Goal: Information Seeking & Learning: Learn about a topic

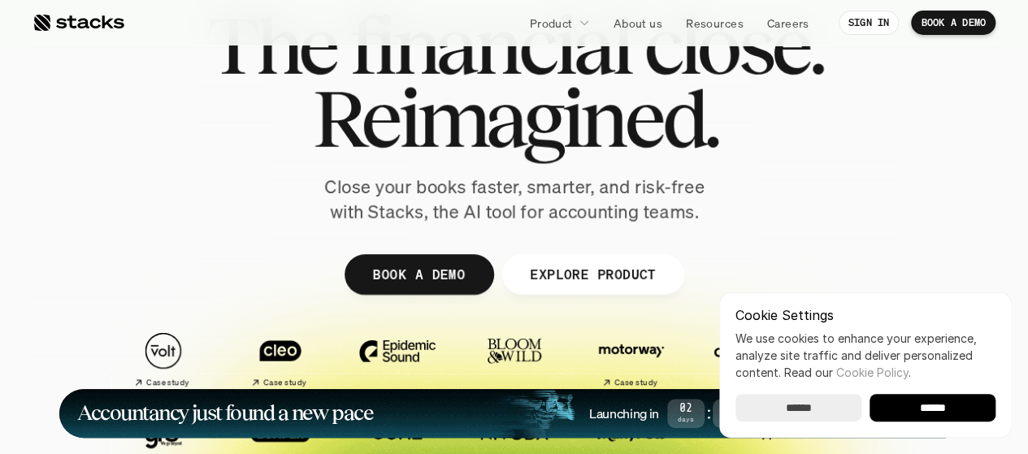
scroll to position [88, 0]
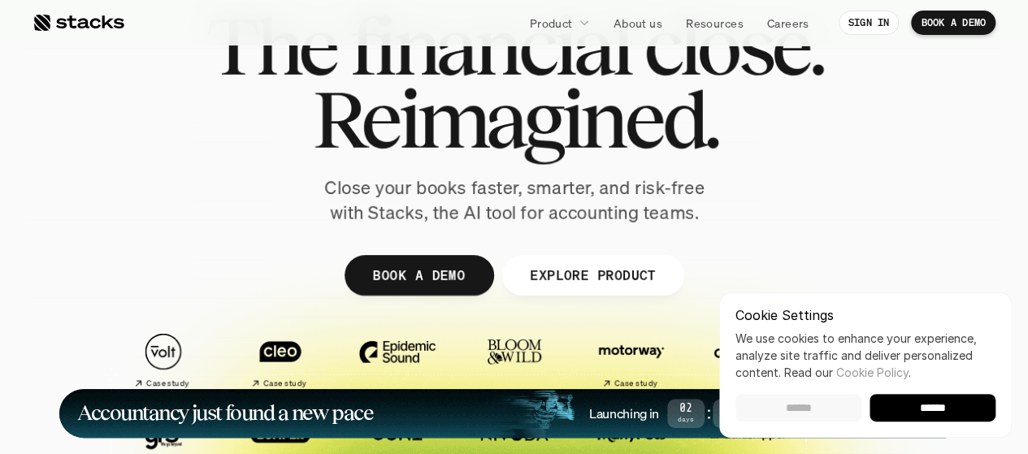
click at [841, 408] on input "******" at bounding box center [799, 408] width 126 height 28
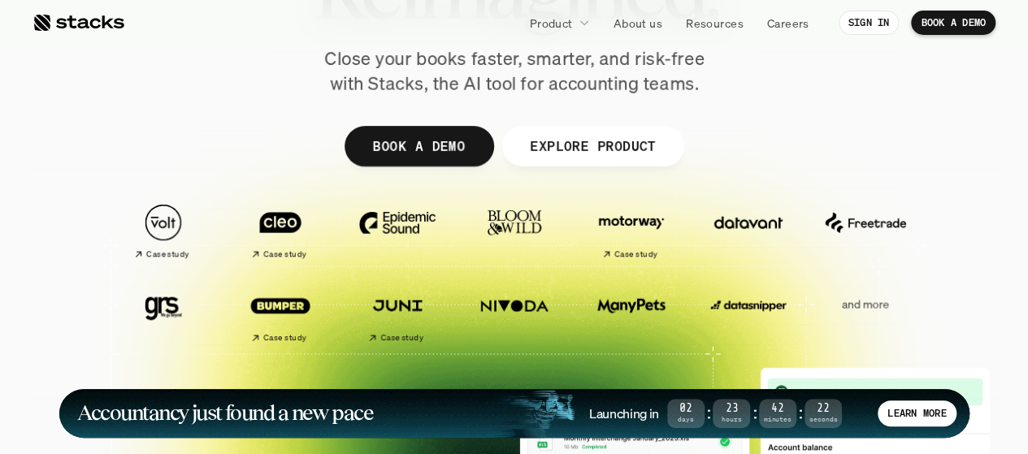
scroll to position [200, 0]
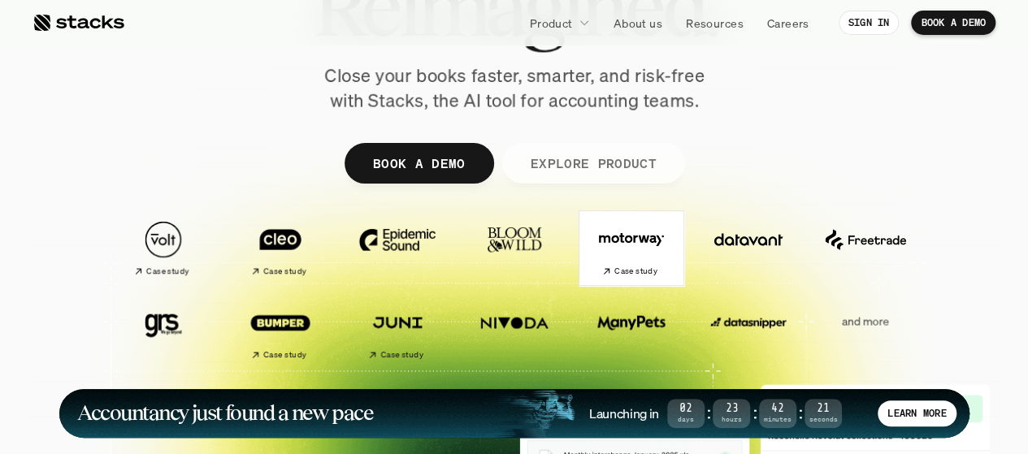
click at [595, 172] on p "EXPLORE PRODUCT" at bounding box center [593, 163] width 126 height 24
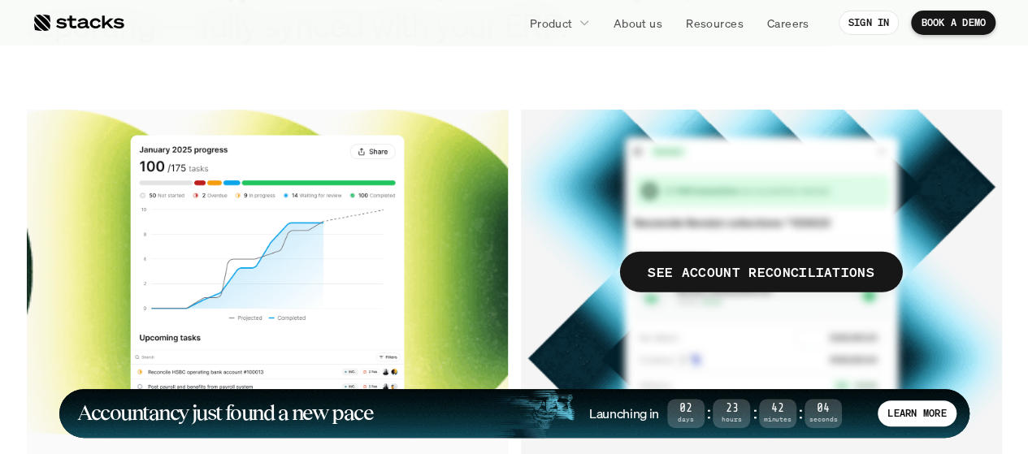
scroll to position [1922, 0]
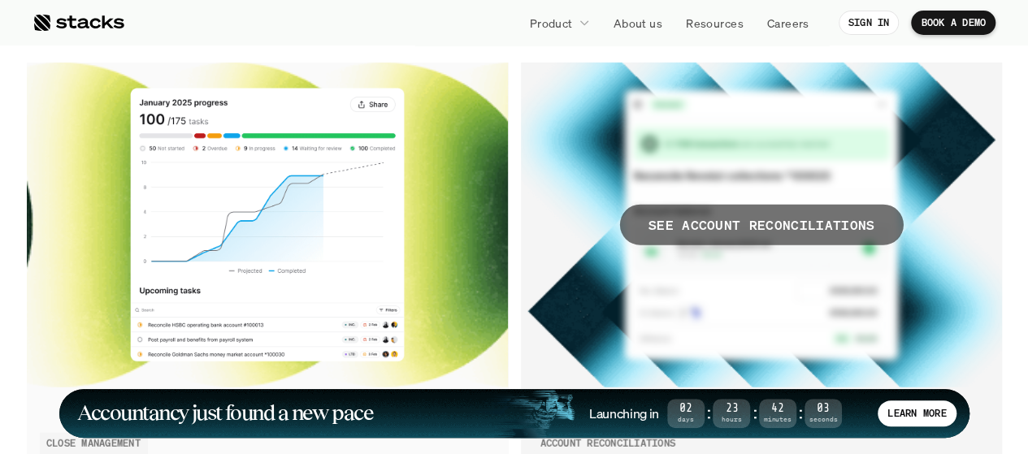
click at [689, 216] on p "SEE ACCOUNT RECONCILIATIONS" at bounding box center [761, 226] width 227 height 24
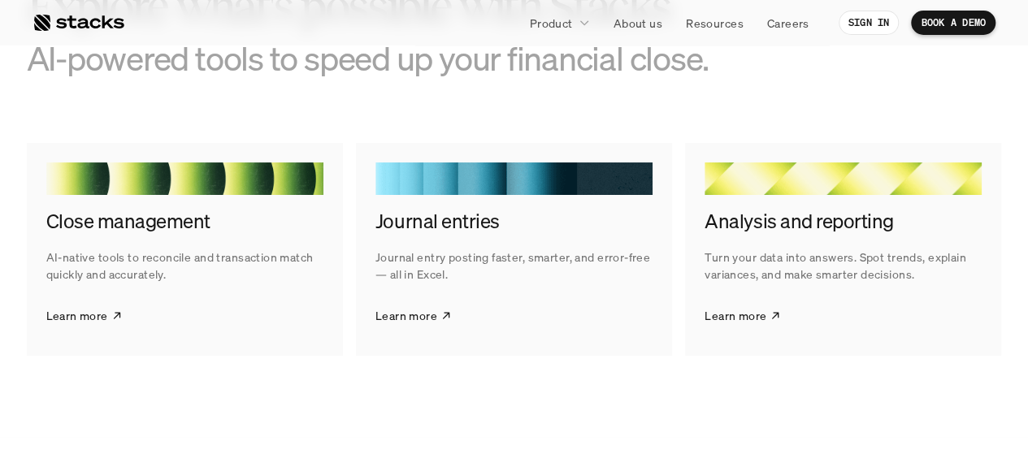
scroll to position [3093, 0]
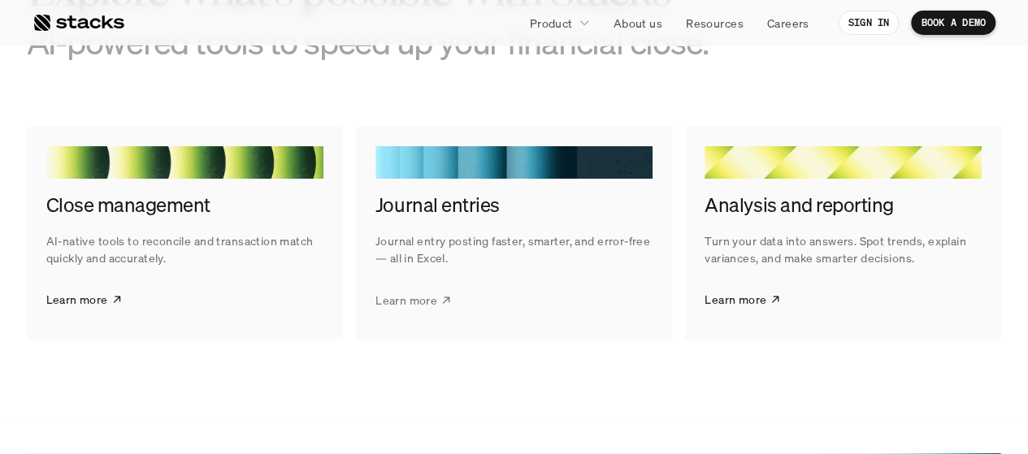
click at [405, 287] on link "Learn more" at bounding box center [414, 300] width 76 height 41
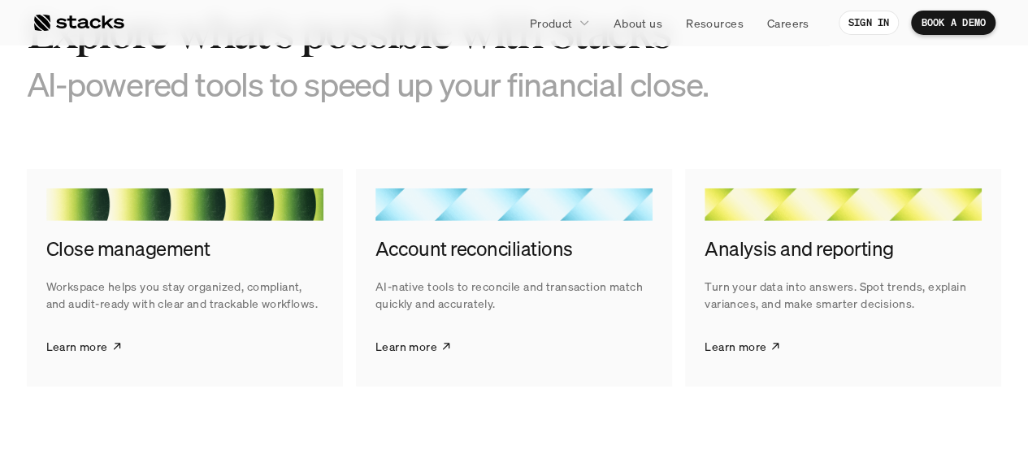
scroll to position [2425, 0]
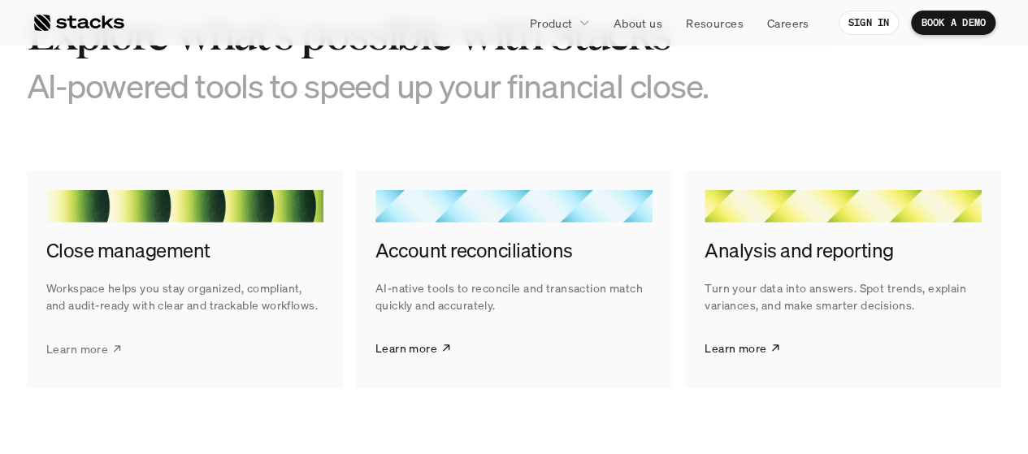
click at [72, 350] on p "Learn more" at bounding box center [77, 348] width 62 height 17
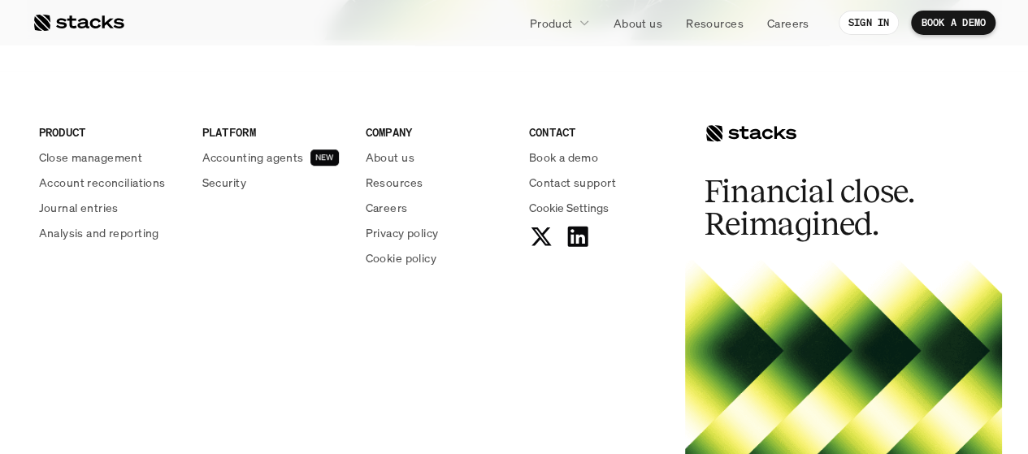
scroll to position [3657, 0]
click at [392, 155] on p "About us" at bounding box center [390, 158] width 49 height 17
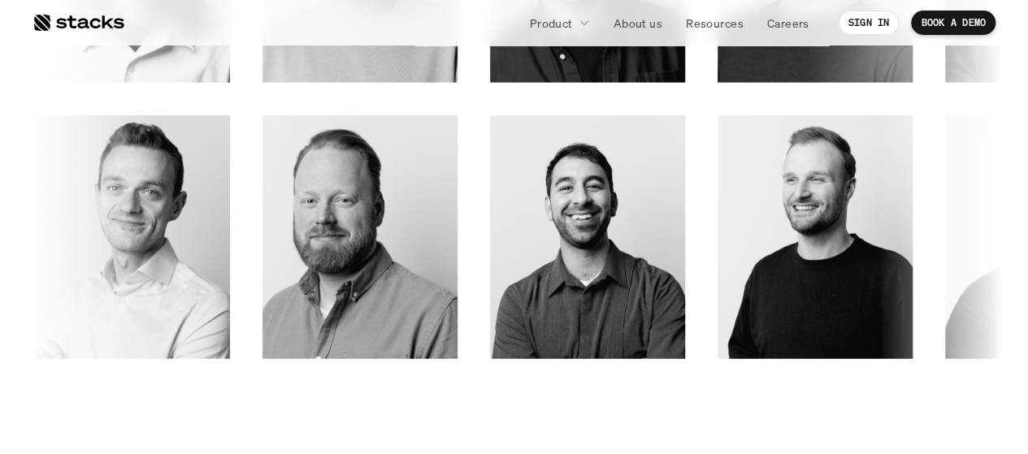
scroll to position [2446, 0]
